Goal: Find specific page/section: Find specific page/section

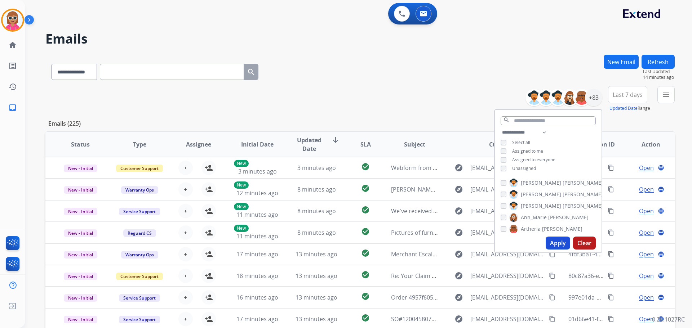
select select "**********"
click at [429, 15] on button at bounding box center [424, 14] width 16 height 16
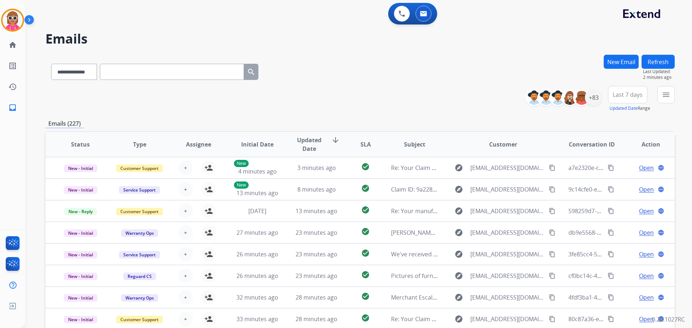
drag, startPoint x: 288, startPoint y: 98, endPoint x: 304, endPoint y: 91, distance: 17.3
click at [291, 93] on div "**********" at bounding box center [359, 99] width 629 height 26
drag, startPoint x: 601, startPoint y: 95, endPoint x: 600, endPoint y: 106, distance: 10.9
click at [600, 106] on div "+83" at bounding box center [566, 97] width 71 height 17
click at [598, 102] on div "+83" at bounding box center [593, 97] width 17 height 17
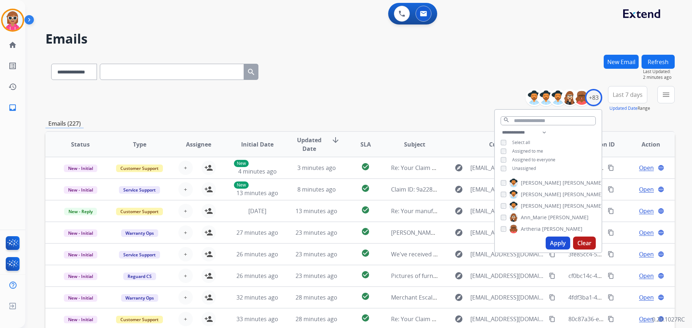
click at [557, 240] on button "Apply" at bounding box center [558, 243] width 25 height 13
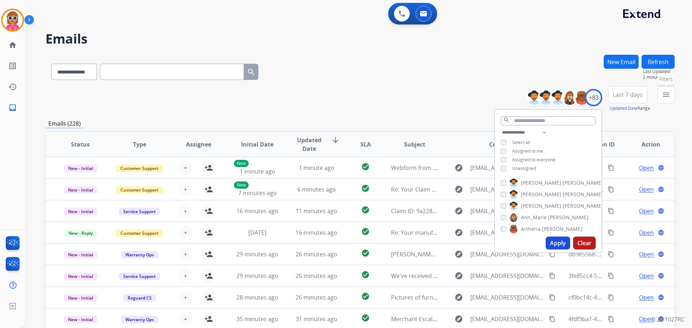
click at [670, 102] on button "menu Filters" at bounding box center [666, 94] width 17 height 17
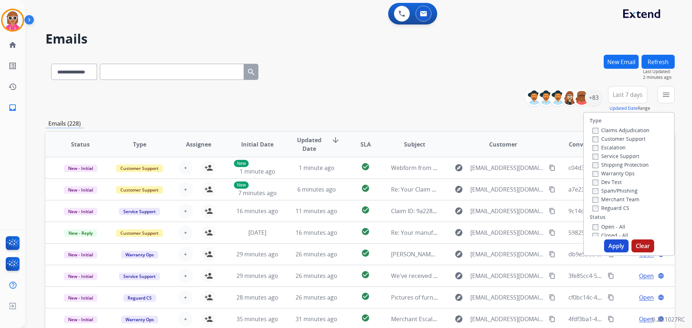
click at [623, 141] on label "Customer Support" at bounding box center [619, 139] width 53 height 7
click at [620, 164] on label "Shipping Protection" at bounding box center [621, 165] width 56 height 7
click at [605, 213] on div "Type Claims Adjudication Customer Support Escalation Service Support Shipping P…" at bounding box center [629, 175] width 90 height 124
click at [606, 209] on label "Reguard CS" at bounding box center [611, 208] width 37 height 7
click at [608, 229] on label "Open - All" at bounding box center [609, 227] width 33 height 7
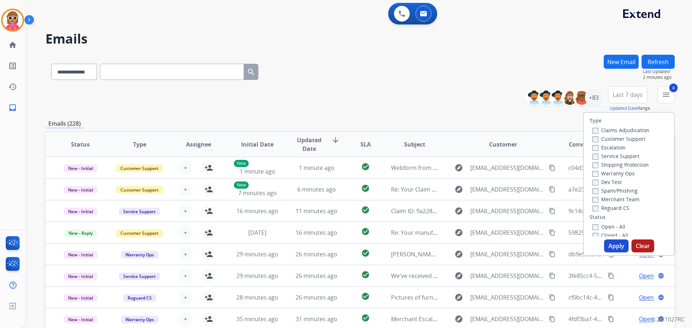
click at [610, 243] on button "Apply" at bounding box center [616, 246] width 25 height 13
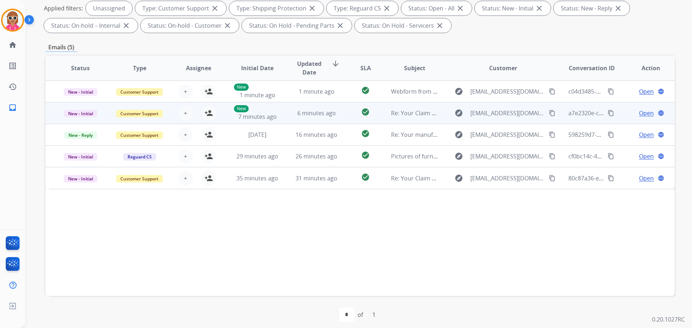
scroll to position [116, 0]
